Goal: Complete application form

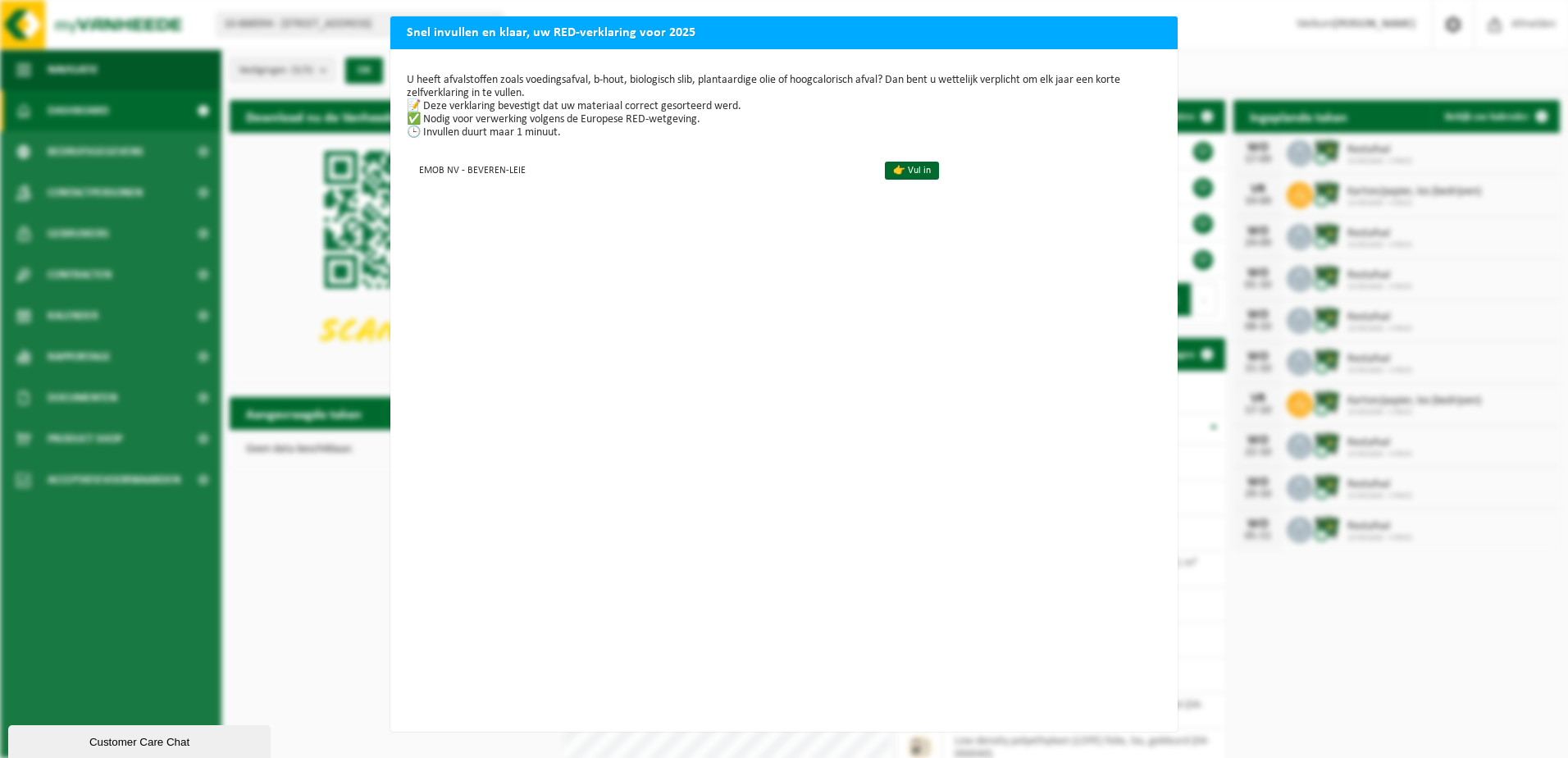
click at [304, 33] on div "Snel invullen en klaar, uw RED-verklaring voor 2025 U heeft afvalstoffen zoals …" at bounding box center [784, 379] width 1568 height 758
click at [1136, 39] on h2 "Snel invullen en klaar, uw RED-verklaring voor 2025" at bounding box center [784, 32] width 788 height 31
click at [1352, 207] on div "Snel invullen en klaar, uw RED-verklaring voor 2025 U heeft afvalstoffen zoals …" at bounding box center [784, 379] width 1568 height 758
click at [1419, 641] on div "Snel invullen en klaar, uw RED-verklaring voor 2025 U heeft afvalstoffen zoals …" at bounding box center [784, 379] width 1568 height 758
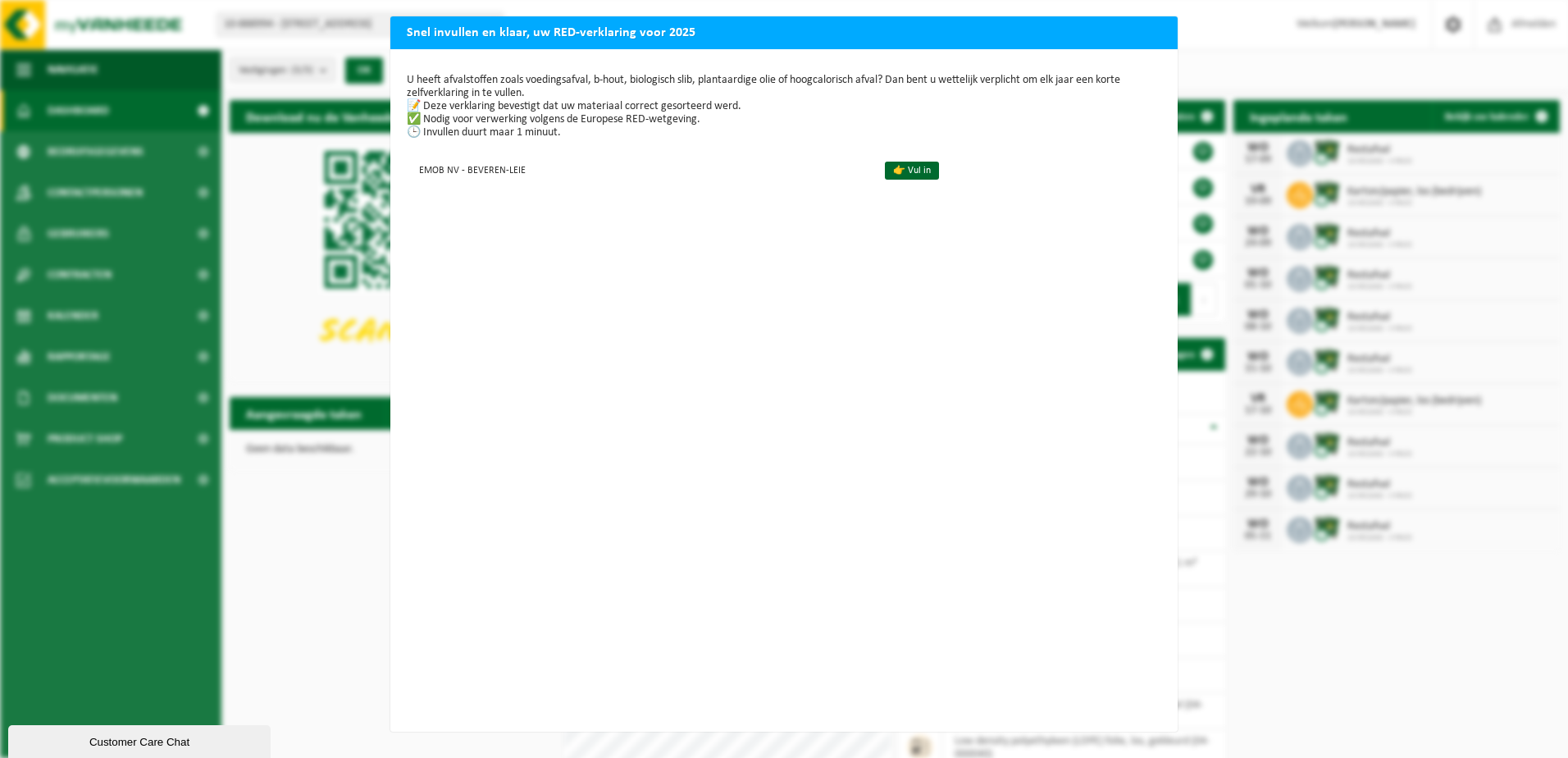
click at [1346, 105] on div "Snel invullen en klaar, uw RED-verklaring voor 2025 U heeft afvalstoffen zoals …" at bounding box center [784, 379] width 1568 height 758
click at [898, 167] on link "👉 Vul in" at bounding box center [912, 171] width 54 height 18
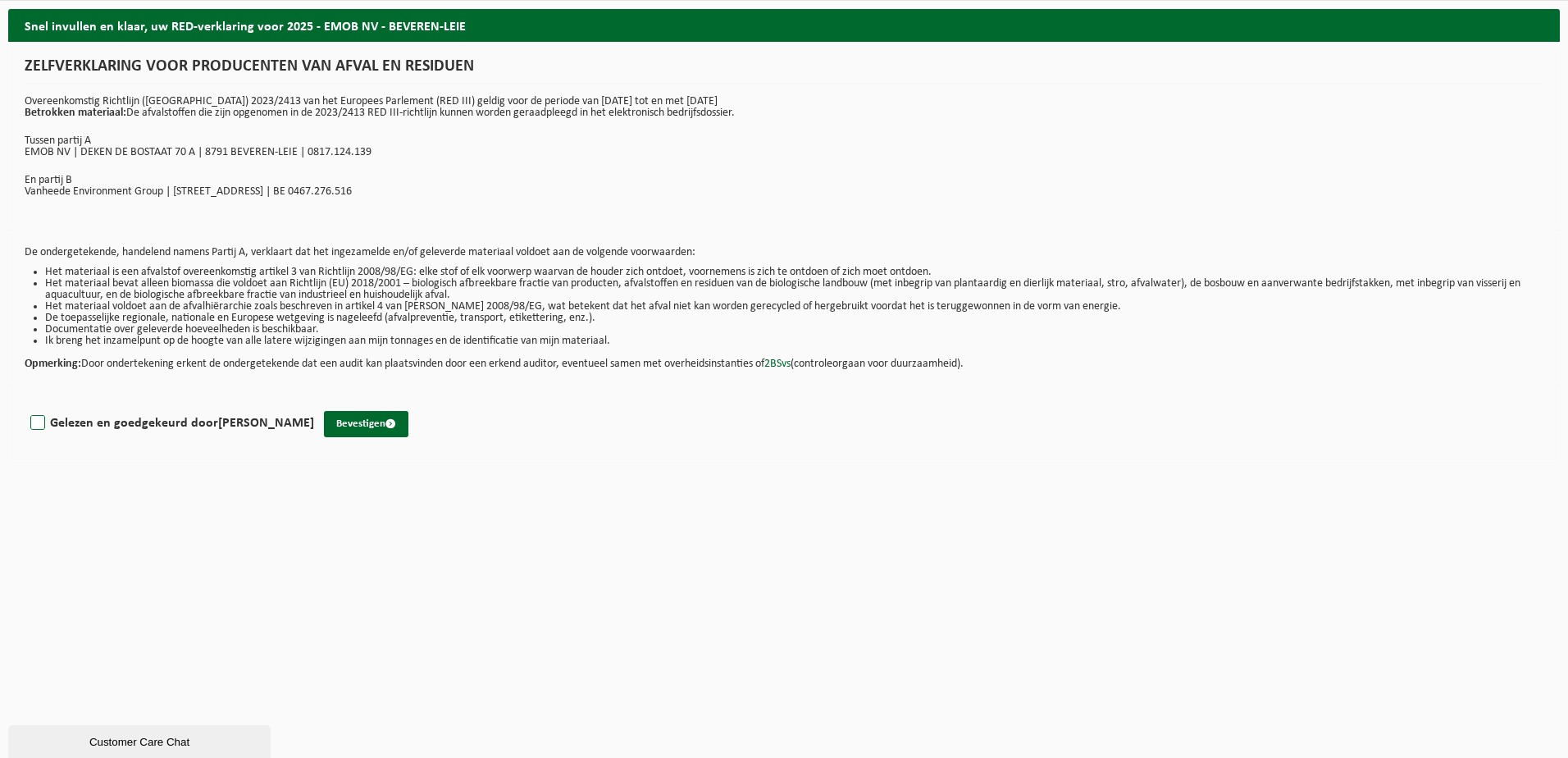
click at [42, 422] on label "Gelezen en goedgekeurd door RUBEN VIAENE" at bounding box center [171, 423] width 287 height 25
click at [314, 403] on input "Gelezen en goedgekeurd door RUBEN VIAENE" at bounding box center [314, 402] width 1 height 1
checkbox input "true"
click at [355, 429] on button "Bevestigen" at bounding box center [366, 424] width 85 height 26
